Goal: Task Accomplishment & Management: Manage account settings

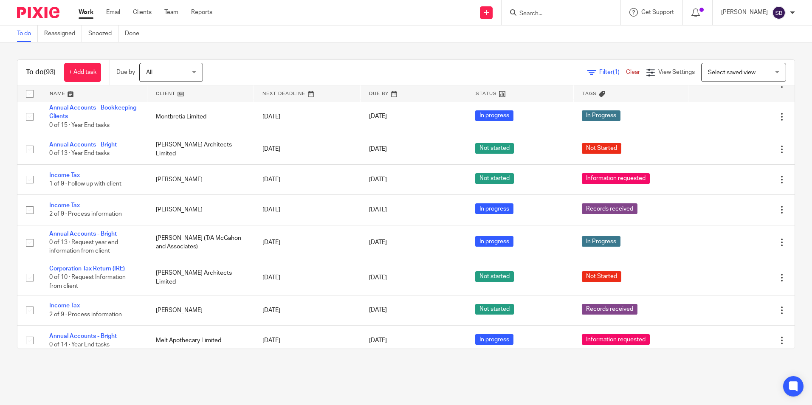
scroll to position [179, 0]
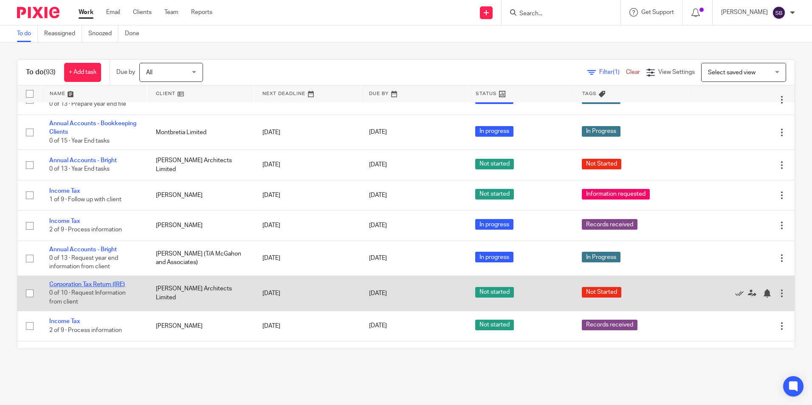
click at [91, 285] on link "Corporation Tax Return (IRE)" at bounding box center [87, 285] width 76 height 6
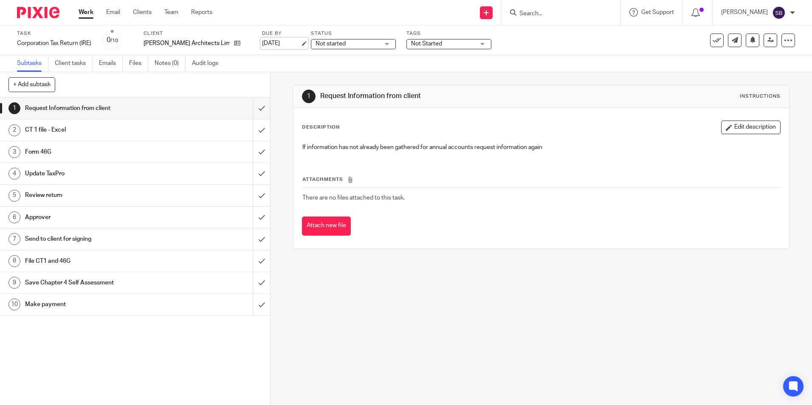
click at [277, 40] on link "[DATE]" at bounding box center [281, 43] width 38 height 9
